Goal: Task Accomplishment & Management: Complete application form

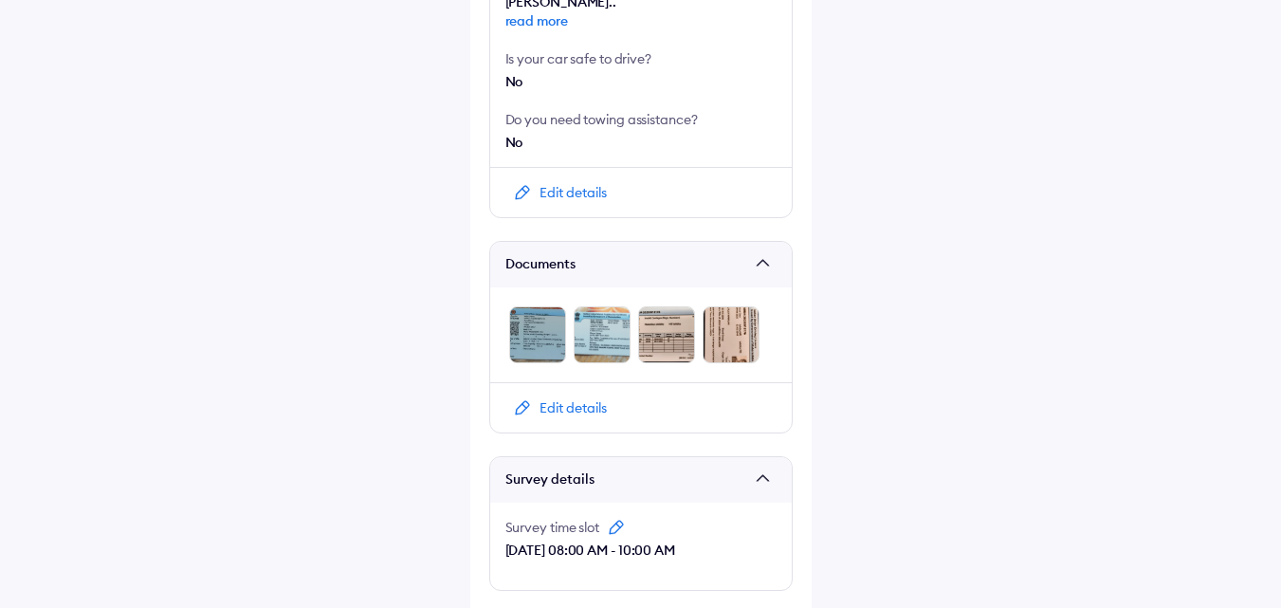
scroll to position [997, 0]
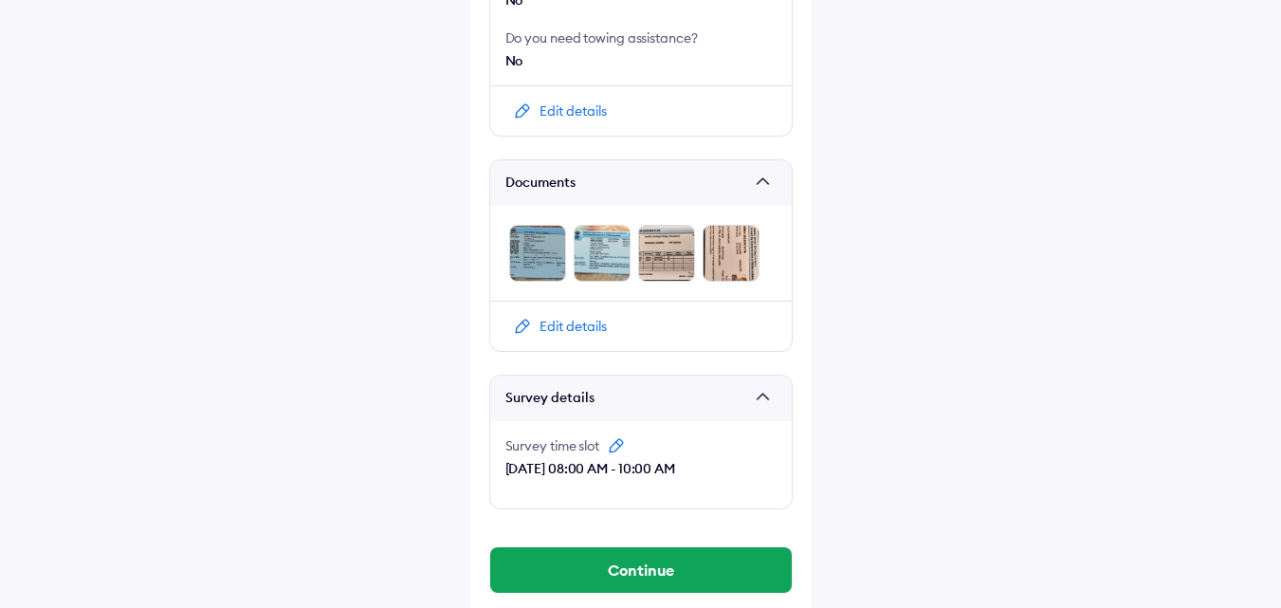
click at [620, 436] on img at bounding box center [616, 445] width 19 height 19
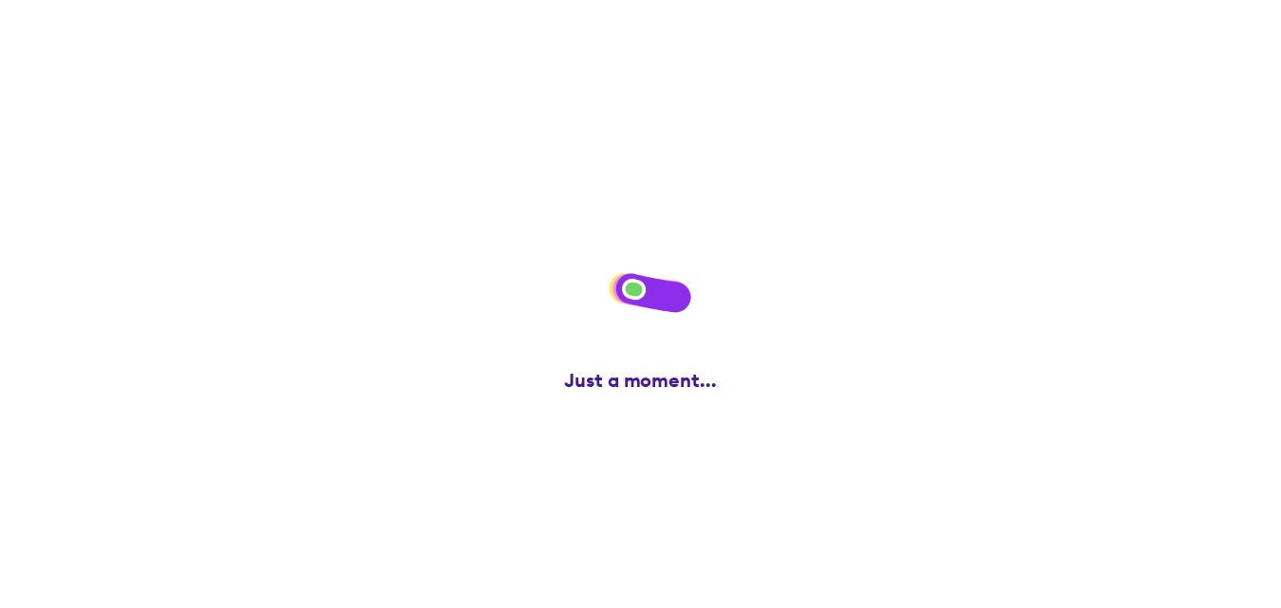
scroll to position [0, 0]
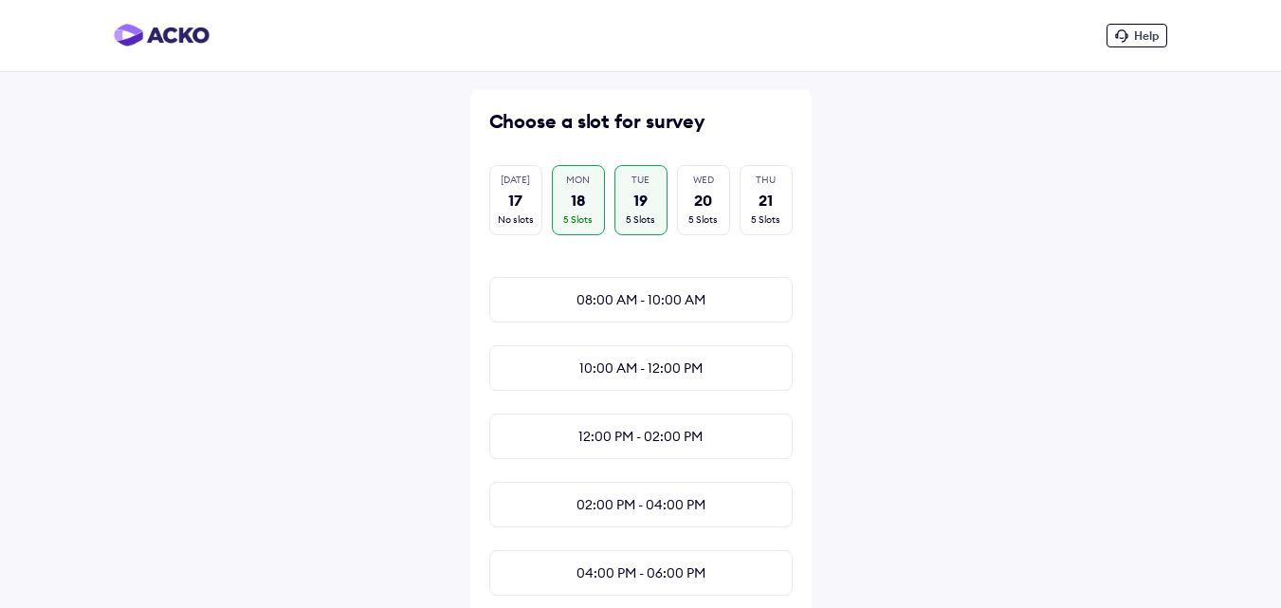
click at [660, 185] on div "TUE 19 5 Slots" at bounding box center [640, 200] width 53 height 70
click at [696, 191] on div "20" at bounding box center [703, 200] width 18 height 21
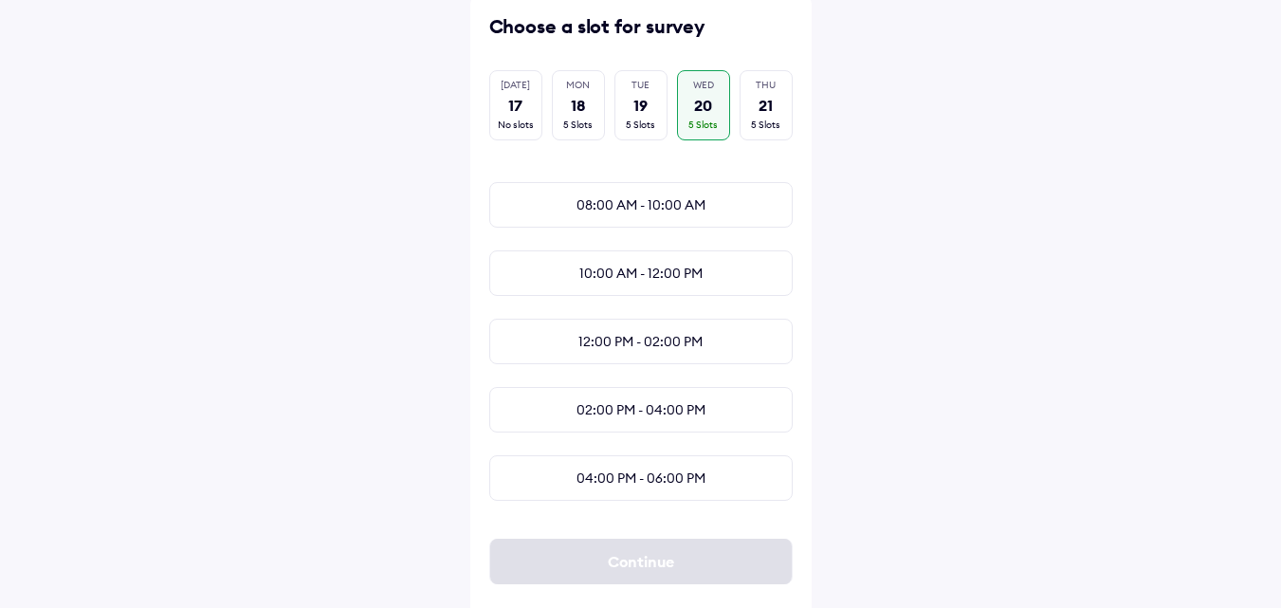
scroll to position [0, 14]
click at [761, 113] on div "THU 21 5 Slots" at bounding box center [766, 105] width 53 height 70
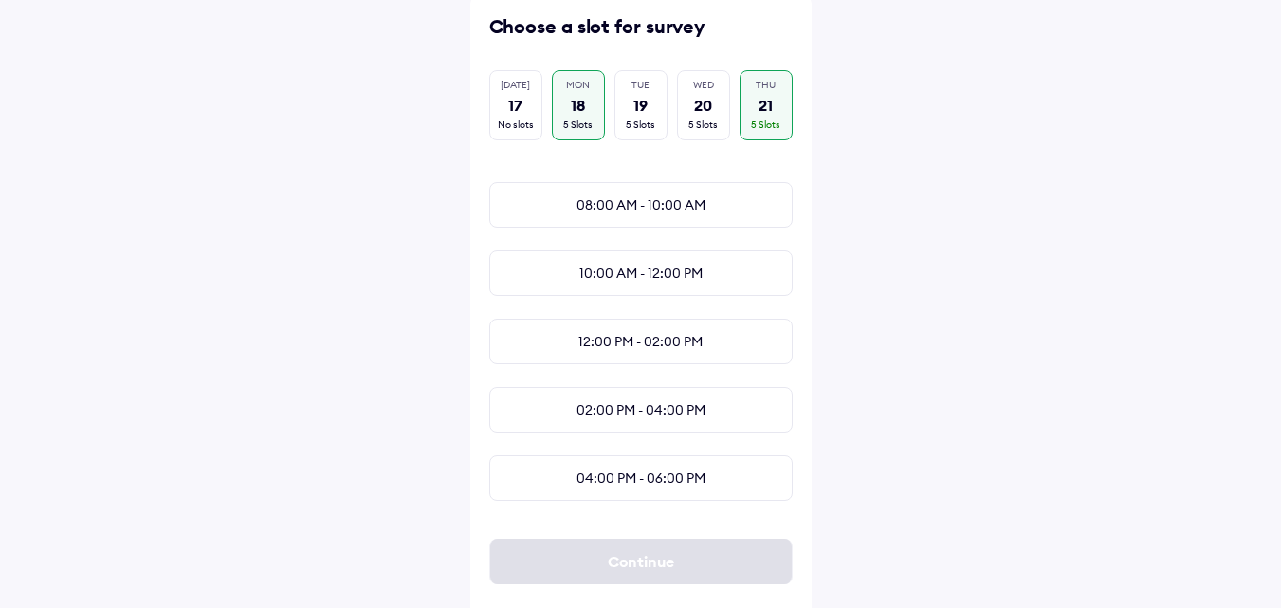
click at [560, 93] on div "MON 18 5 Slots" at bounding box center [578, 105] width 53 height 70
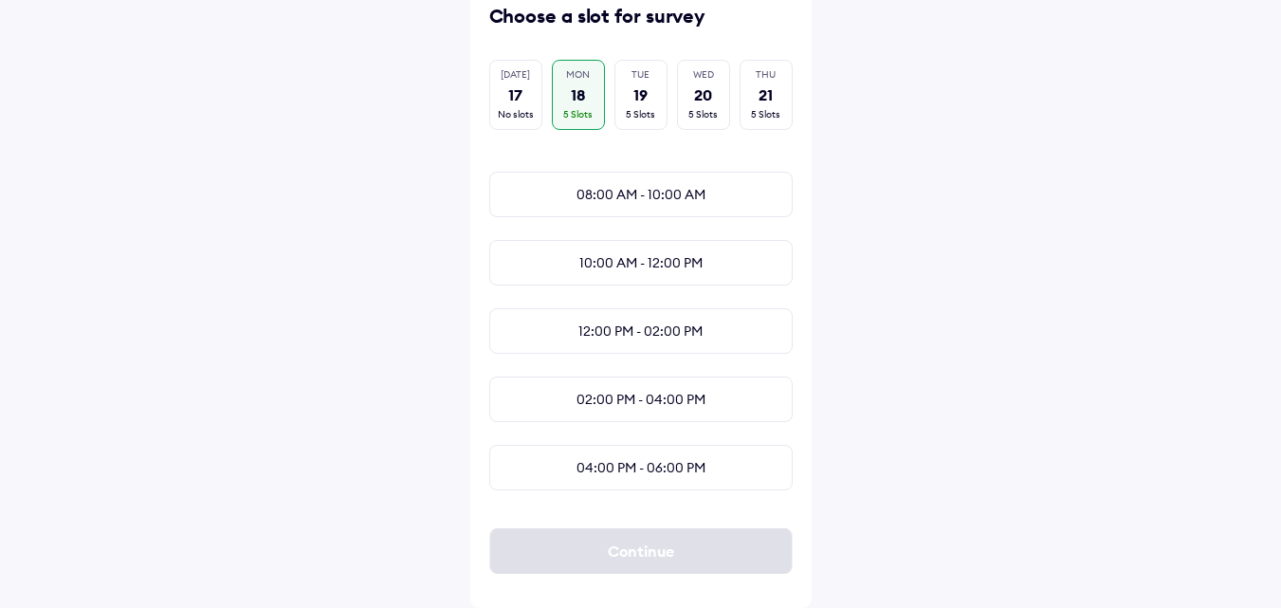
scroll to position [0, 0]
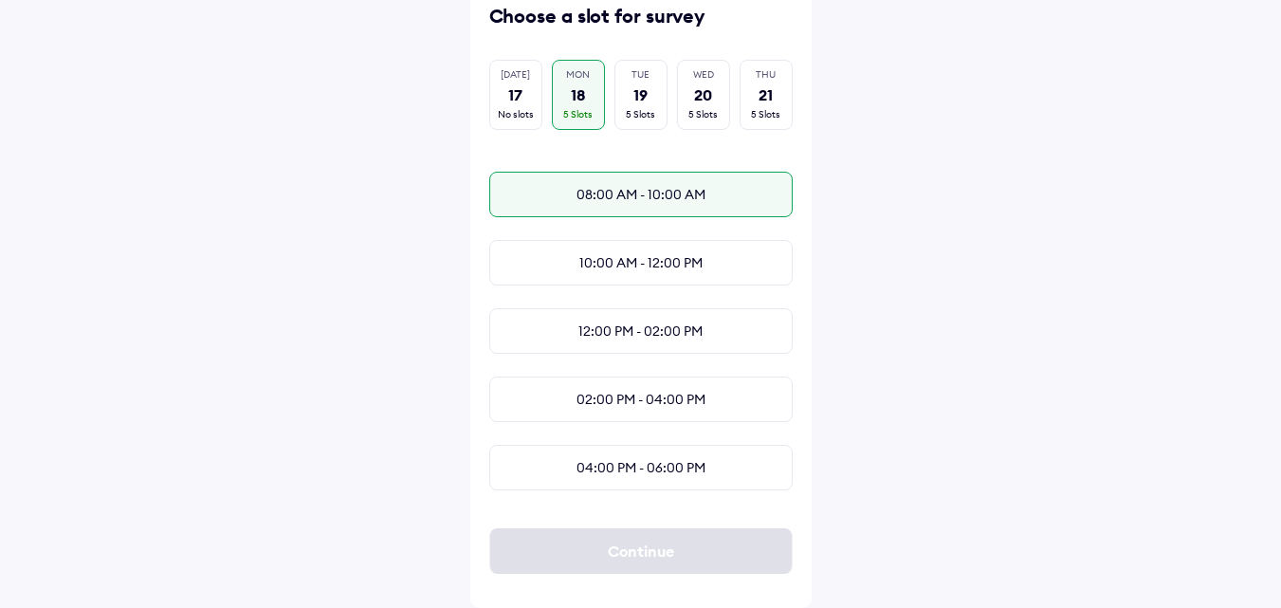
click at [625, 188] on div "08:00 AM - 10:00 AM" at bounding box center [640, 195] width 303 height 46
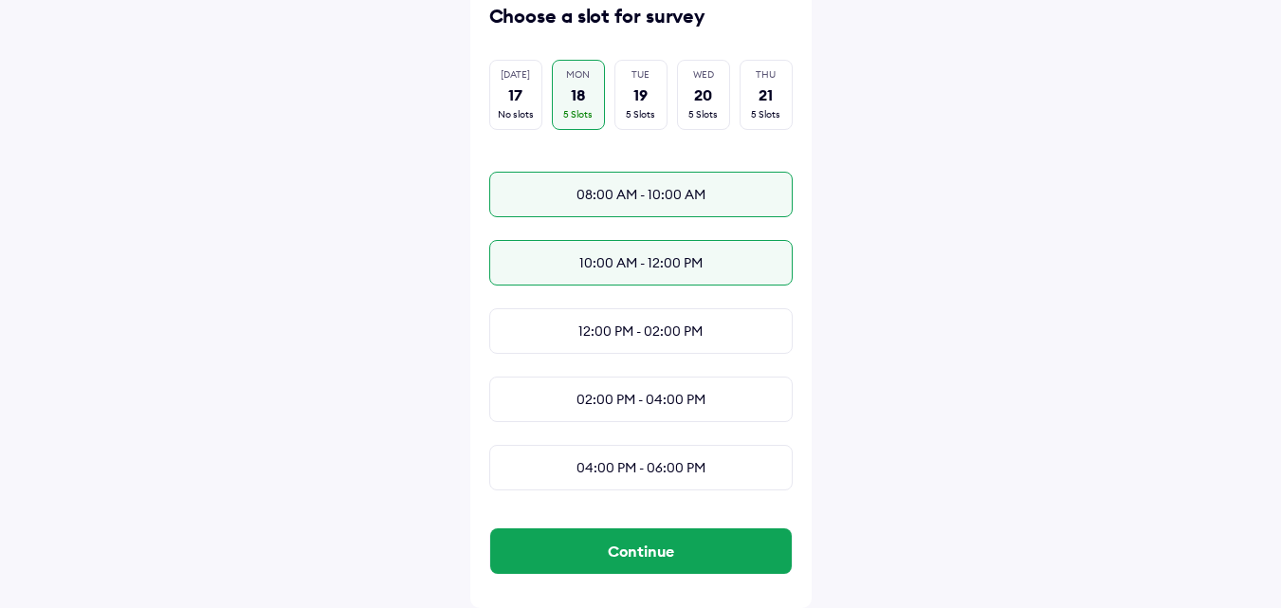
click at [640, 252] on div "10:00 AM - 12:00 PM" at bounding box center [640, 263] width 303 height 46
click at [697, 172] on div "08:00 AM - 10:00 AM" at bounding box center [640, 195] width 303 height 46
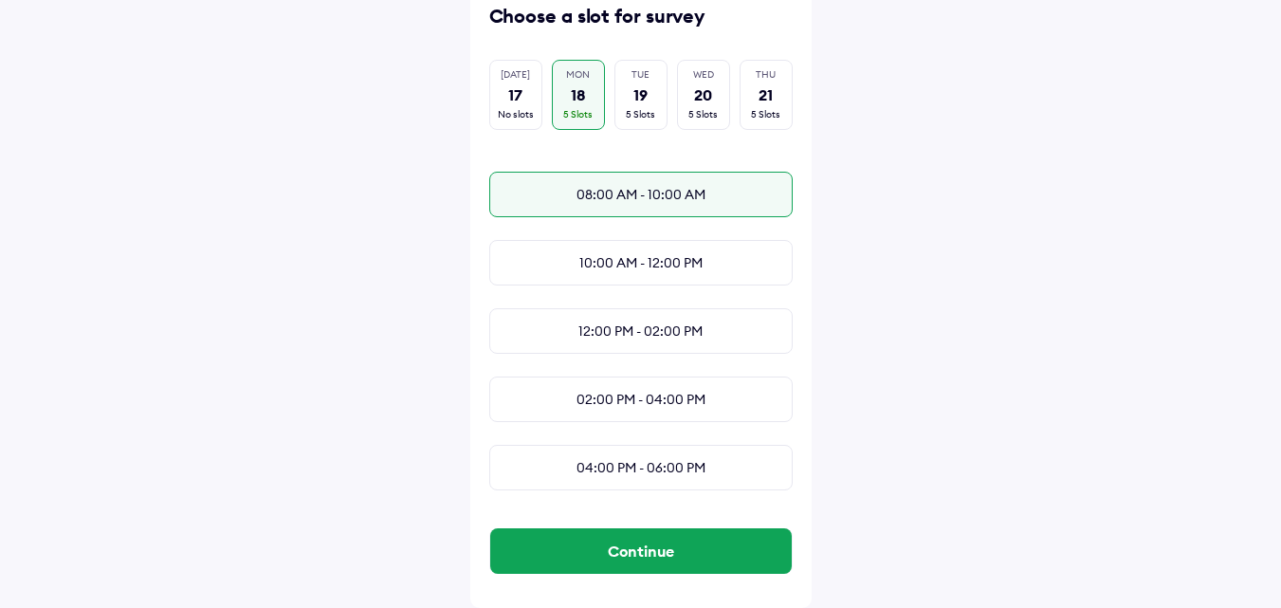
scroll to position [0, 14]
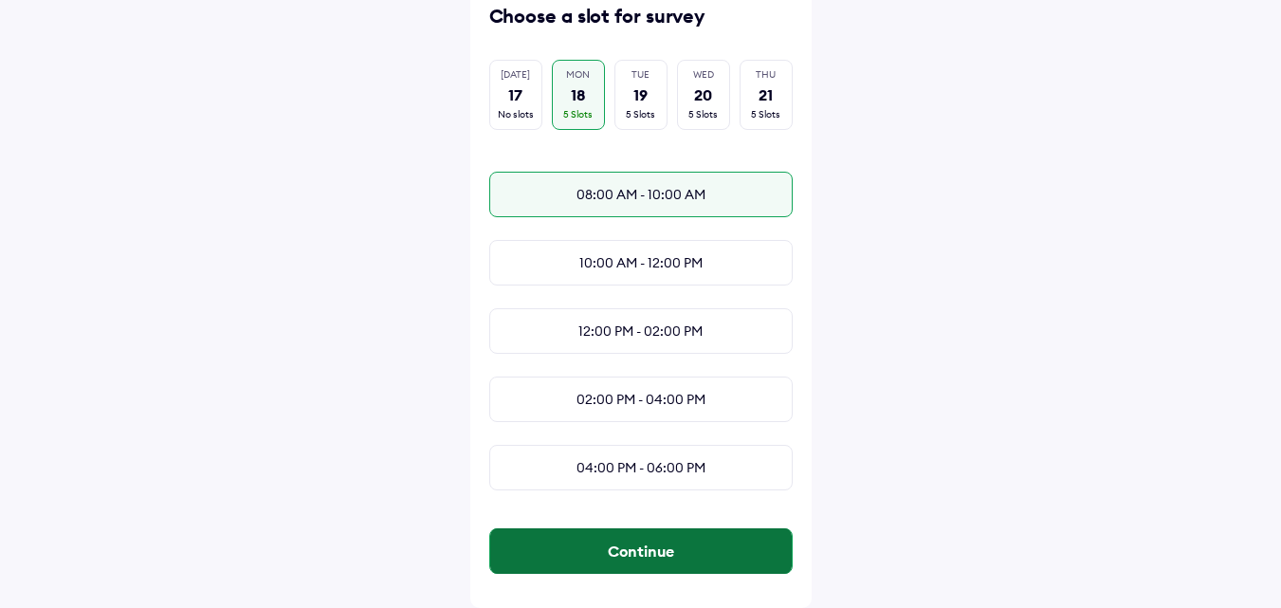
click at [730, 551] on button "Continue" at bounding box center [641, 551] width 302 height 46
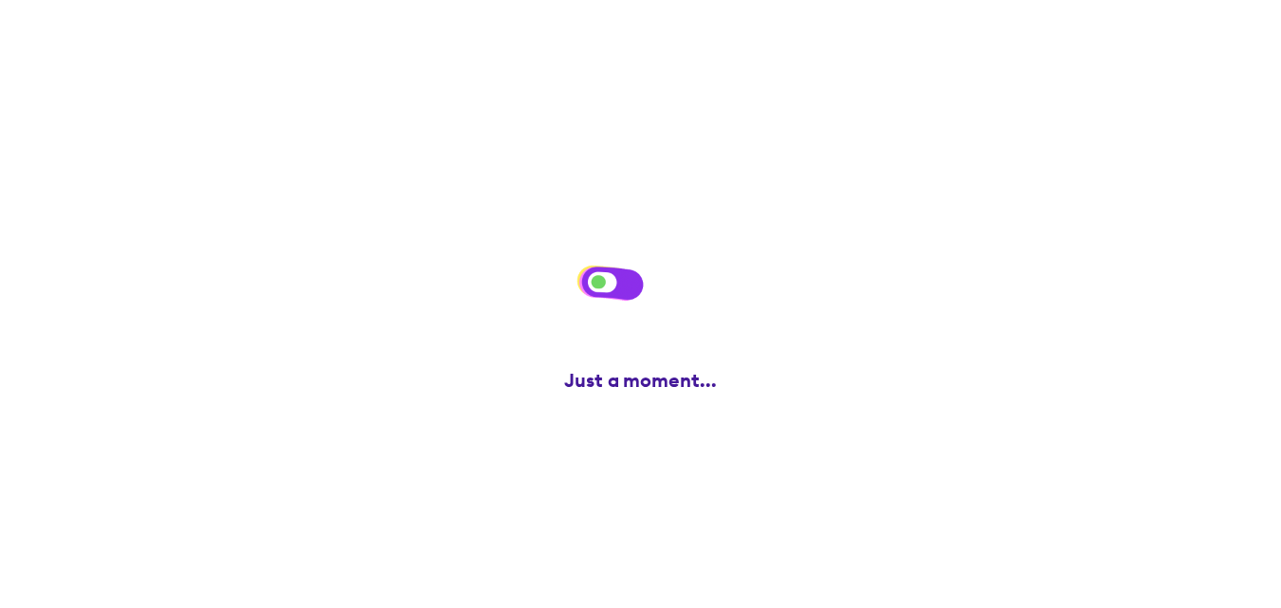
scroll to position [0, 0]
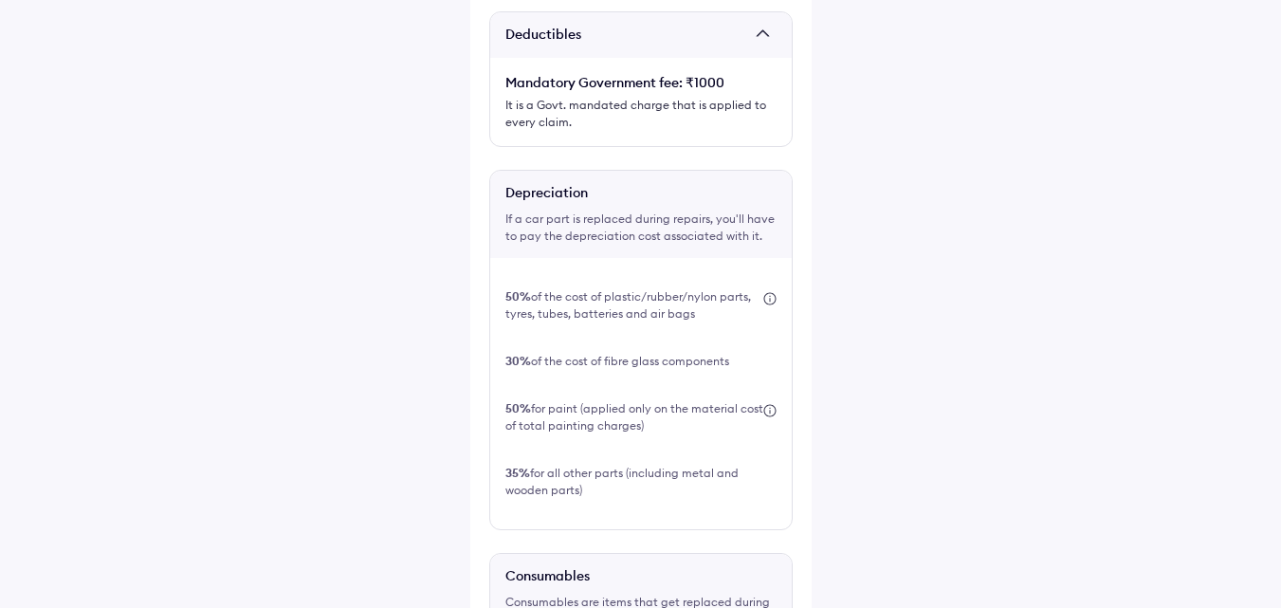
scroll to position [888, 0]
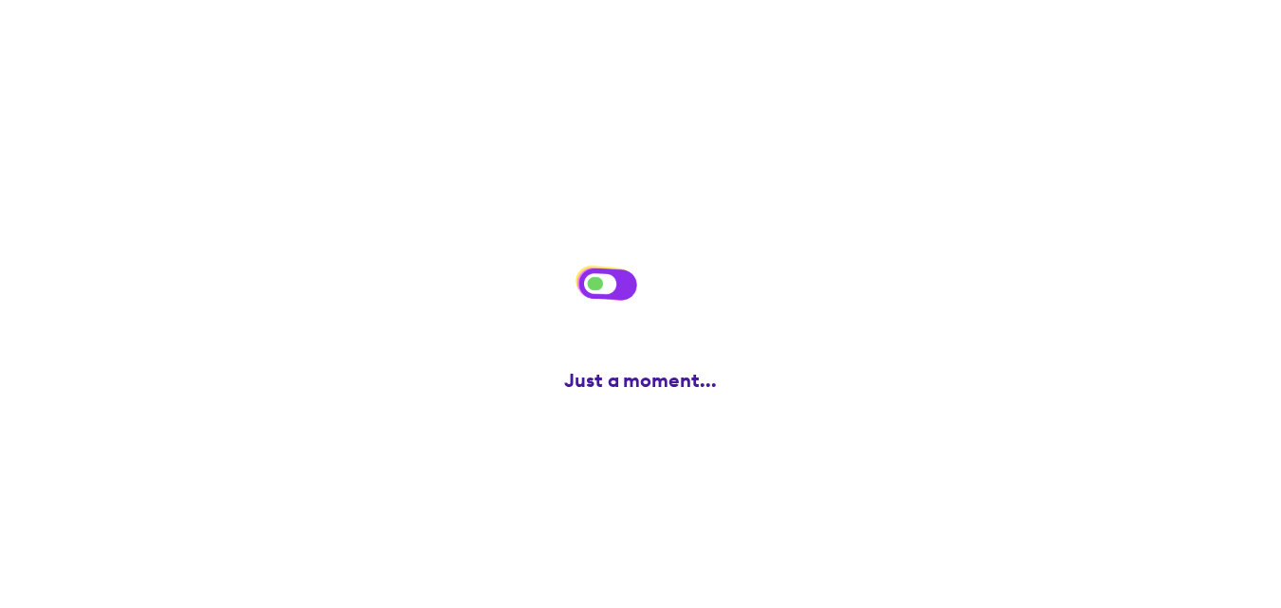
scroll to position [0, 0]
